Goal: Task Accomplishment & Management: Manage account settings

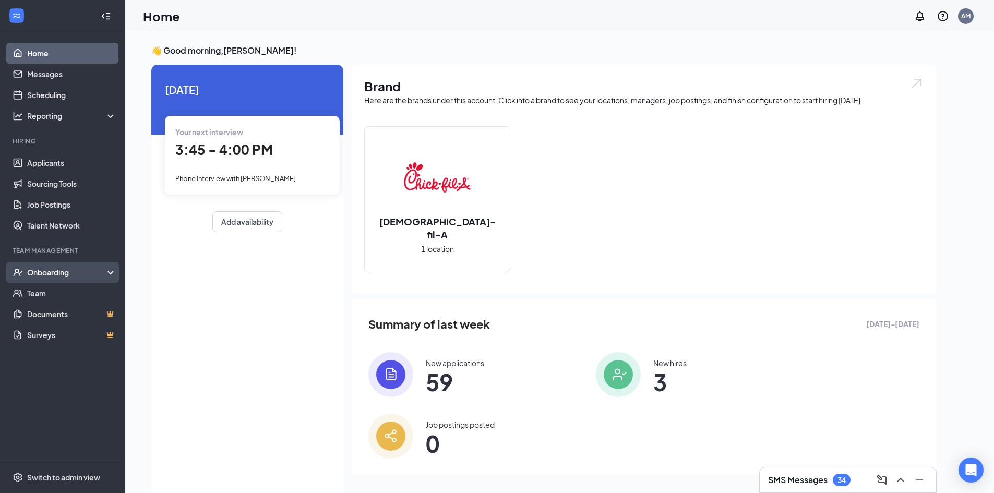
click at [62, 281] on div "Onboarding" at bounding box center [62, 272] width 125 height 21
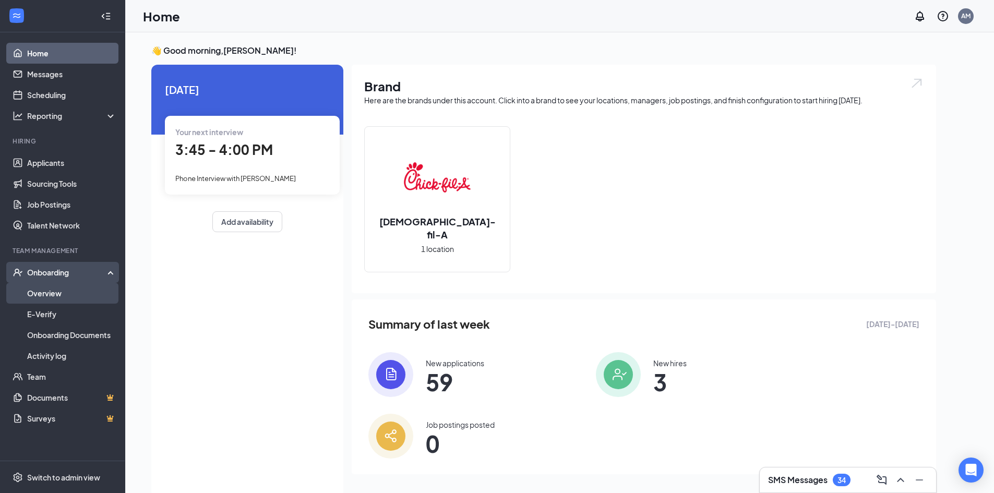
click at [90, 295] on link "Overview" at bounding box center [71, 293] width 89 height 21
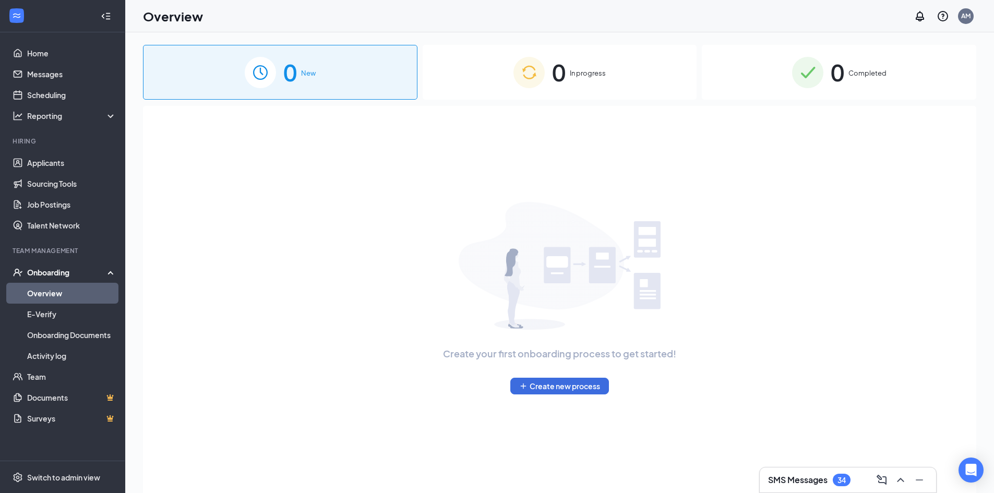
click at [798, 479] on h3 "SMS Messages" at bounding box center [797, 479] width 59 height 11
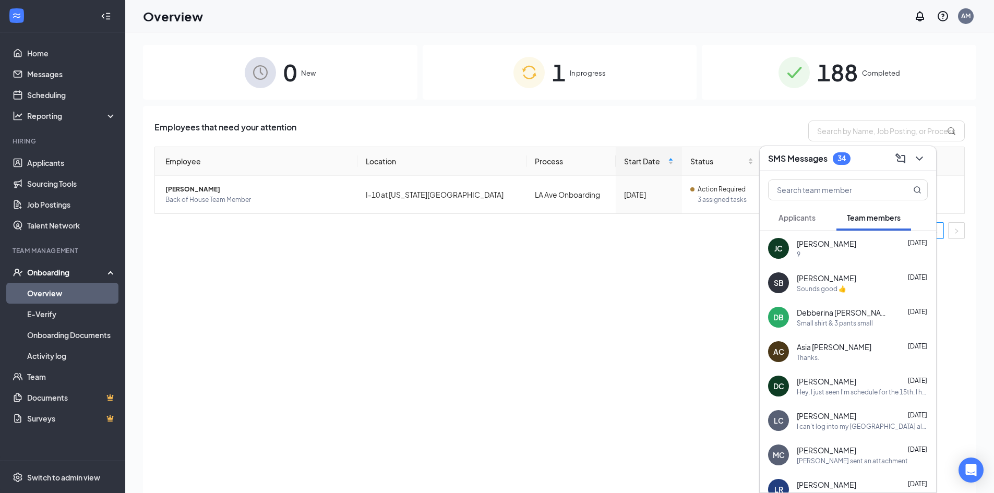
click at [842, 246] on div "[PERSON_NAME] [DATE]" at bounding box center [862, 243] width 131 height 10
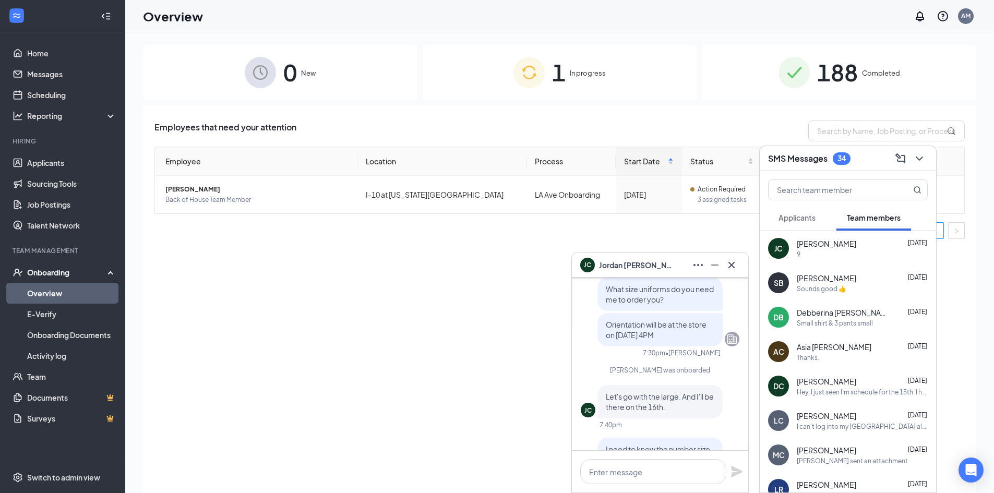
scroll to position [-417, 0]
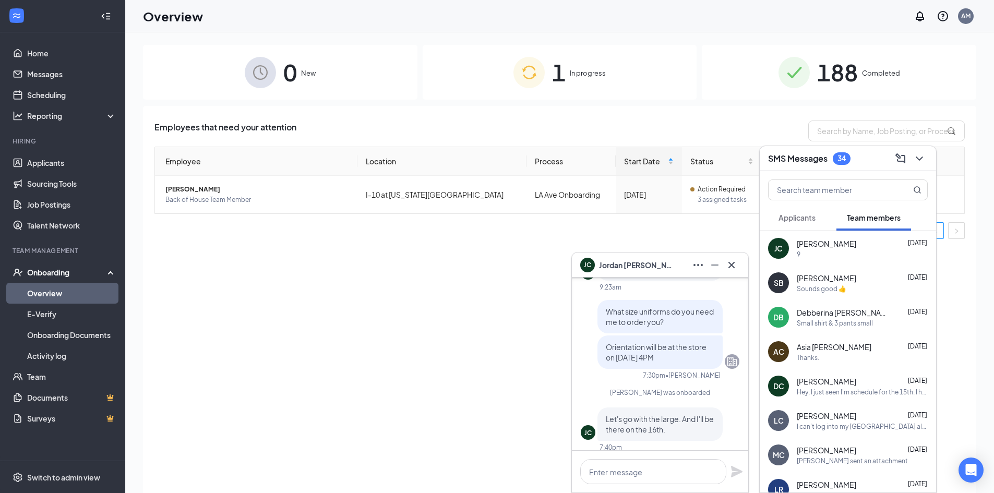
click at [837, 283] on div "[PERSON_NAME] [DATE] Sounds good 👍" at bounding box center [862, 283] width 131 height 20
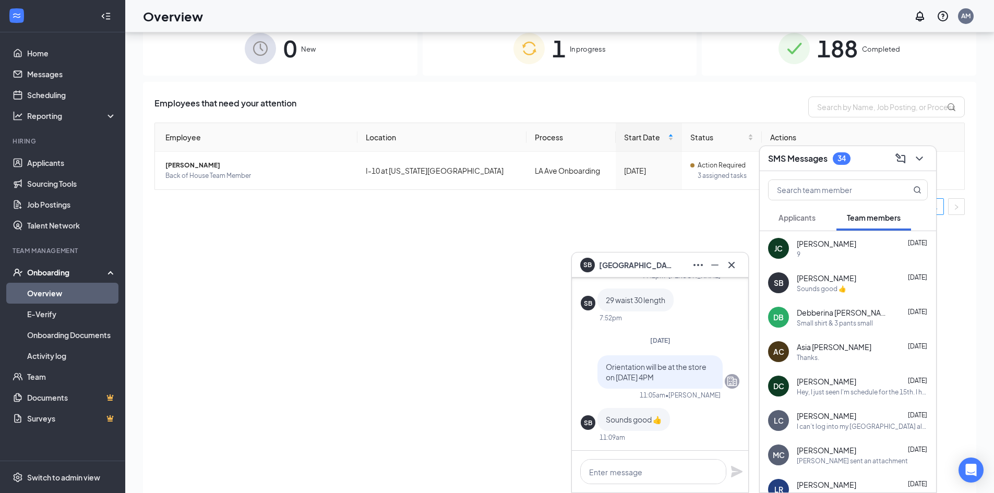
scroll to position [47, 0]
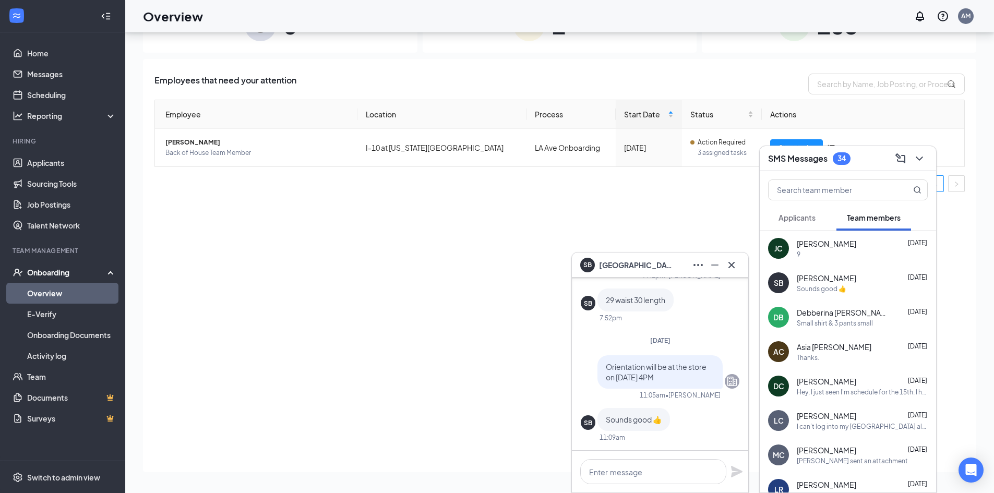
click at [840, 314] on span "Debberina [PERSON_NAME]" at bounding box center [844, 312] width 94 height 10
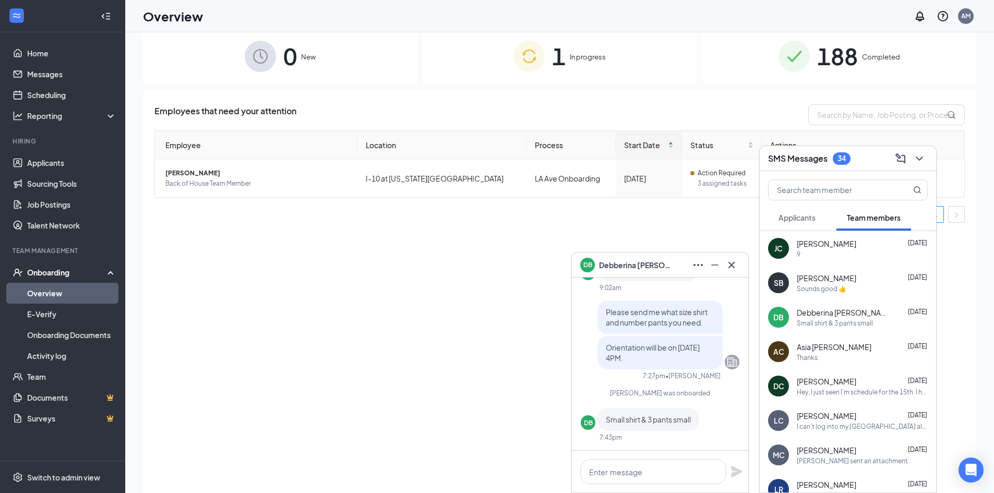
scroll to position [0, 0]
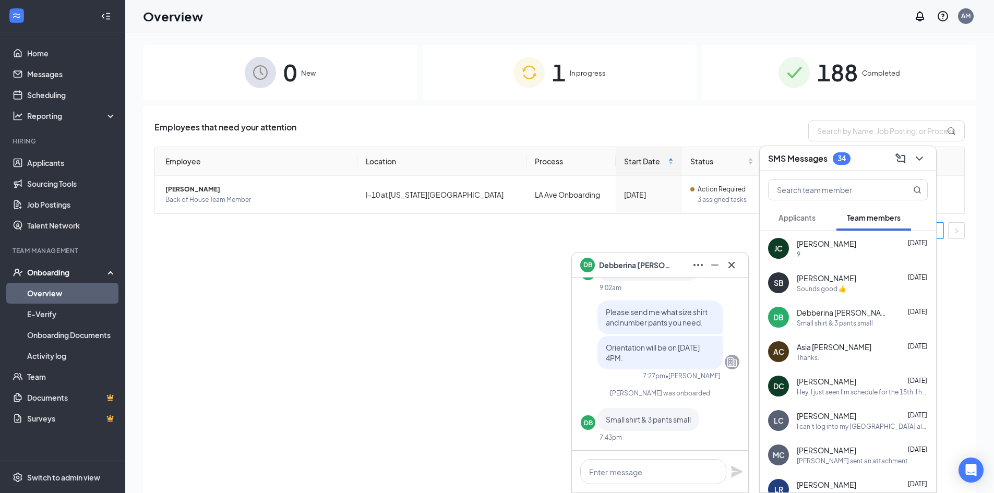
click at [843, 350] on span "Asia [PERSON_NAME]" at bounding box center [834, 347] width 75 height 10
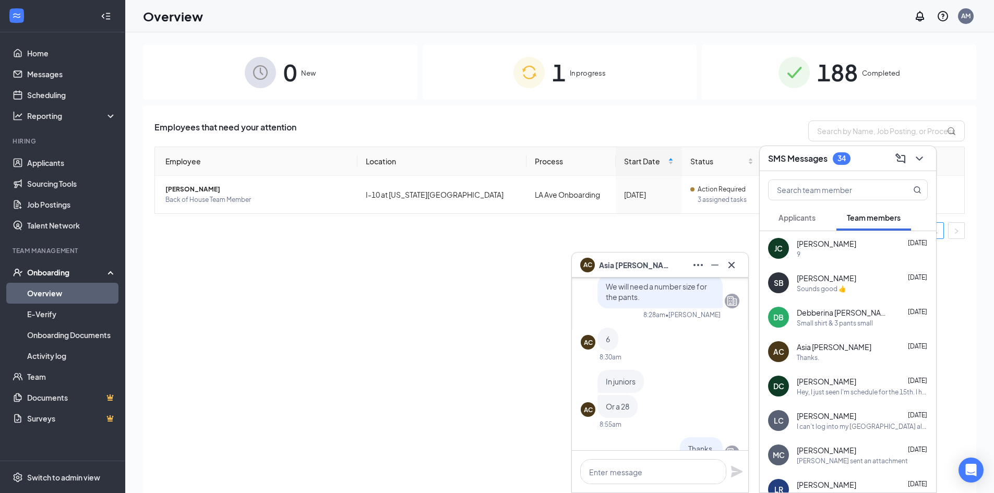
scroll to position [-52, 0]
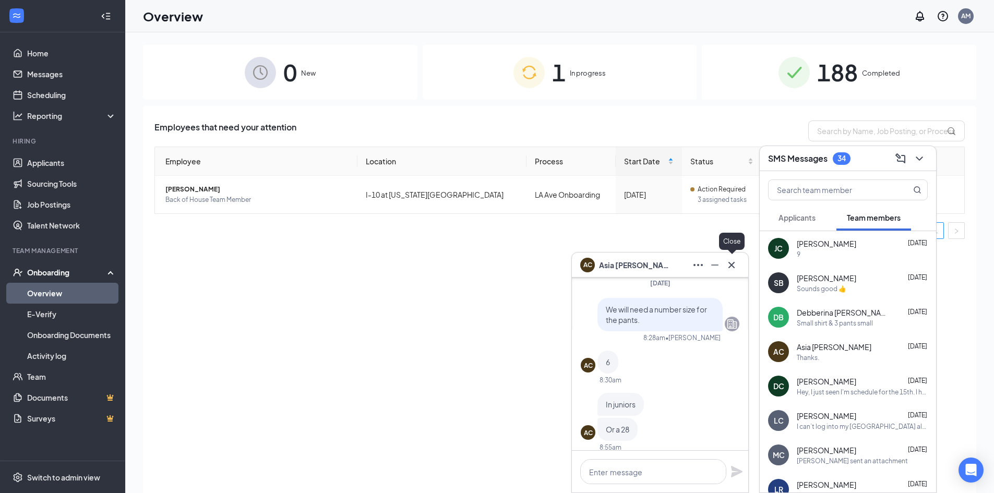
click at [733, 264] on icon "Cross" at bounding box center [732, 264] width 6 height 6
